Goal: Answer question/provide support: Share knowledge or assist other users

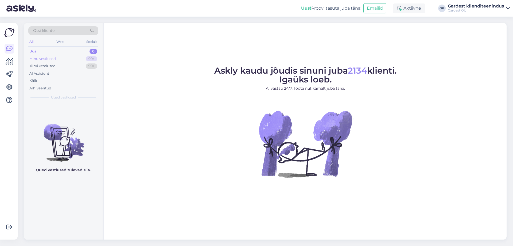
click at [46, 58] on div "Minu vestlused" at bounding box center [42, 58] width 26 height 5
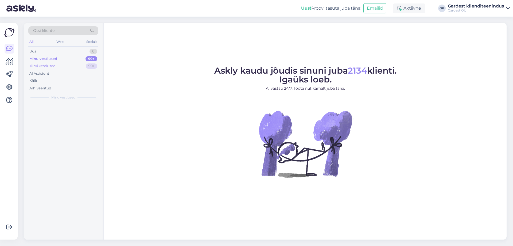
click at [50, 67] on div "Tiimi vestlused" at bounding box center [42, 65] width 26 height 5
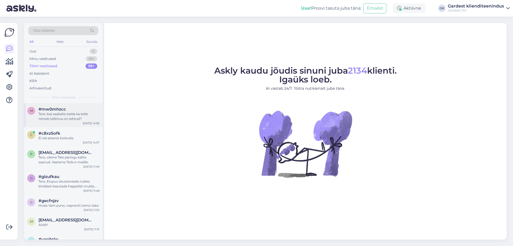
click at [47, 121] on div "m #mw0mhzcc Tere, kas saaksite öelda ka kelle nimele tellimus on tehtud? [DATE]…" at bounding box center [63, 115] width 79 height 24
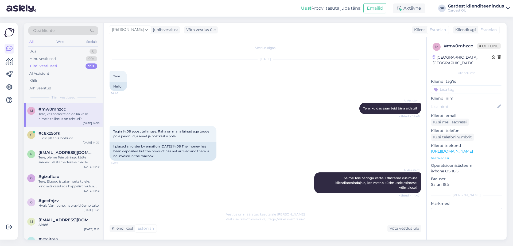
click at [304, 106] on div "AI Assistent [PERSON_NAME], kuidas saan [PERSON_NAME] aidata? Nähtud ✓ 14:46" at bounding box center [266, 108] width 312 height 23
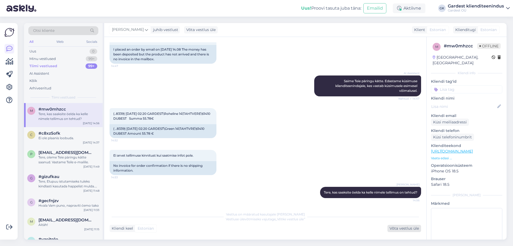
click at [401, 228] on div "Võta vestlus üle" at bounding box center [404, 227] width 34 height 7
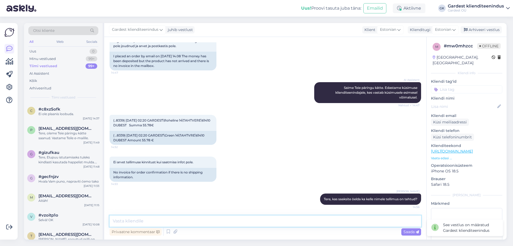
click at [224, 223] on textarea at bounding box center [266, 220] width 312 height 11
type textarea "T"
click at [59, 42] on div "Web" at bounding box center [59, 41] width 9 height 7
click at [67, 106] on div "c #c8xz5ofk Ei ole plaanis loobuda. [DATE] 14:37" at bounding box center [63, 112] width 79 height 19
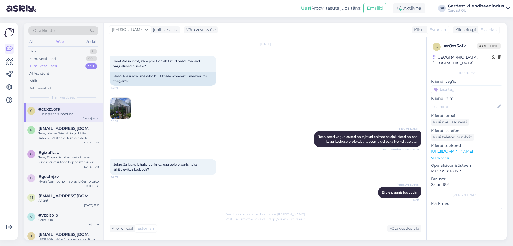
scroll to position [20, 0]
click at [125, 103] on img at bounding box center [120, 108] width 21 height 21
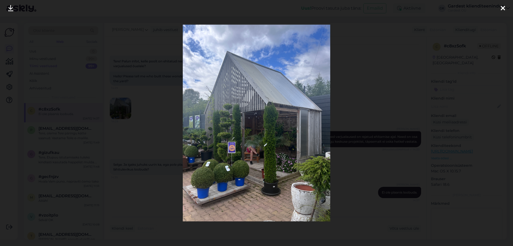
click at [506, 10] on div at bounding box center [503, 8] width 11 height 17
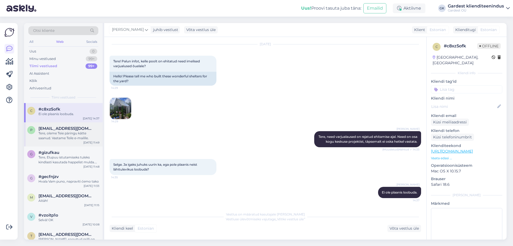
click at [77, 135] on div "Tere, oleme Teie päringu kätte saanud. Vastame Teile e-mailile." at bounding box center [68, 136] width 61 height 10
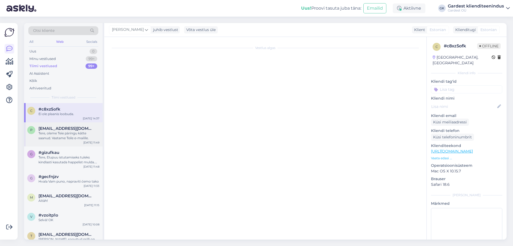
scroll to position [16, 0]
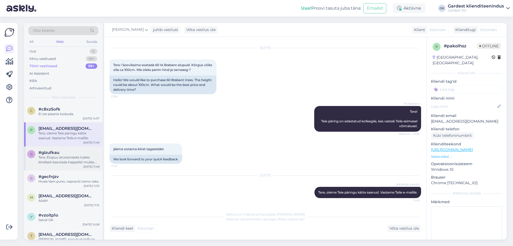
click at [55, 157] on div "Tere, Elupuu istutamiseks tuleks kindlasti kasutada happelist mulda. Kekkilä Ok…" at bounding box center [68, 160] width 61 height 10
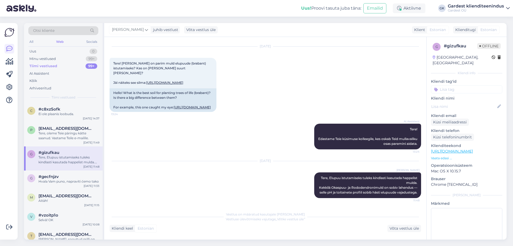
scroll to position [27, 0]
click at [36, 52] on div "Uus" at bounding box center [32, 51] width 7 height 5
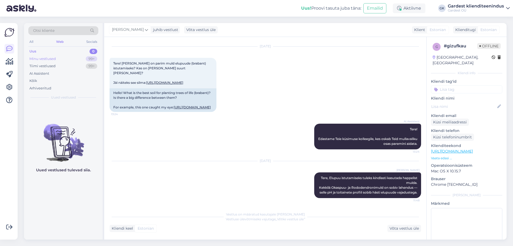
click at [43, 59] on div "Minu vestlused" at bounding box center [42, 58] width 26 height 5
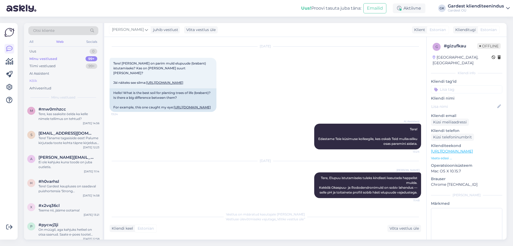
click at [44, 77] on div "Kõik" at bounding box center [63, 80] width 70 height 7
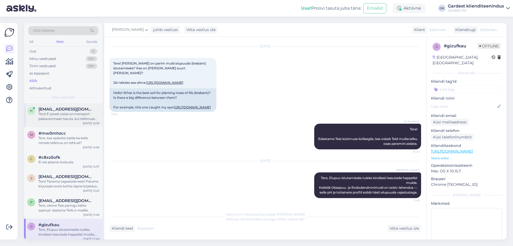
click at [51, 120] on div "Tere! E-poest ostes on transport pakiautomaati tasuta, kui tellimuse summa on 6…" at bounding box center [68, 116] width 61 height 10
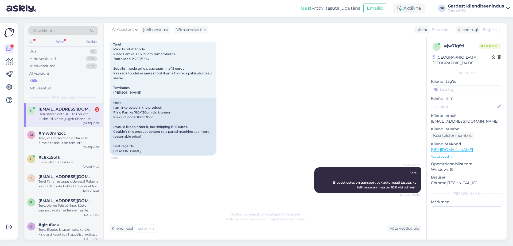
scroll to position [80, 0]
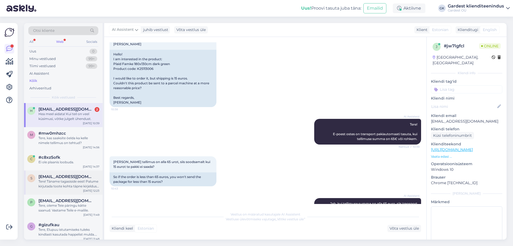
click at [64, 186] on div "Tere! Täname tagasiside eest! Palume kirjutada toote kohta täpne kirjeldus koos…" at bounding box center [68, 184] width 61 height 10
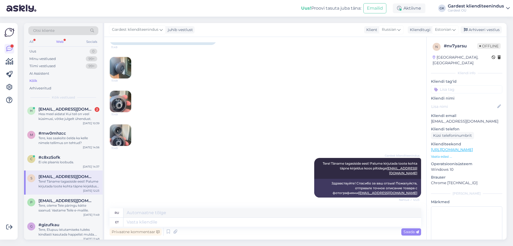
scroll to position [2215, 0]
click at [69, 111] on span "[EMAIL_ADDRESS][DOMAIN_NAME]" at bounding box center [66, 109] width 56 height 5
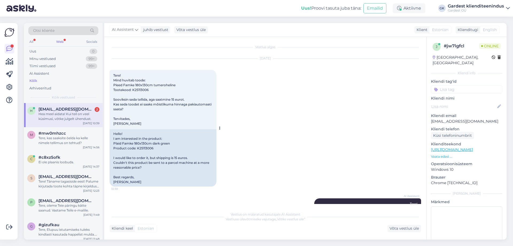
scroll to position [0, 0]
drag, startPoint x: 155, startPoint y: 92, endPoint x: 132, endPoint y: 90, distance: 22.5
click at [132, 90] on div "Tere! Mind huvitab toode: Pleed Famke 180x130cm tumeroheline Tootekood: K251130…" at bounding box center [163, 100] width 107 height 59
copy span "K25113006"
